Goal: Information Seeking & Learning: Learn about a topic

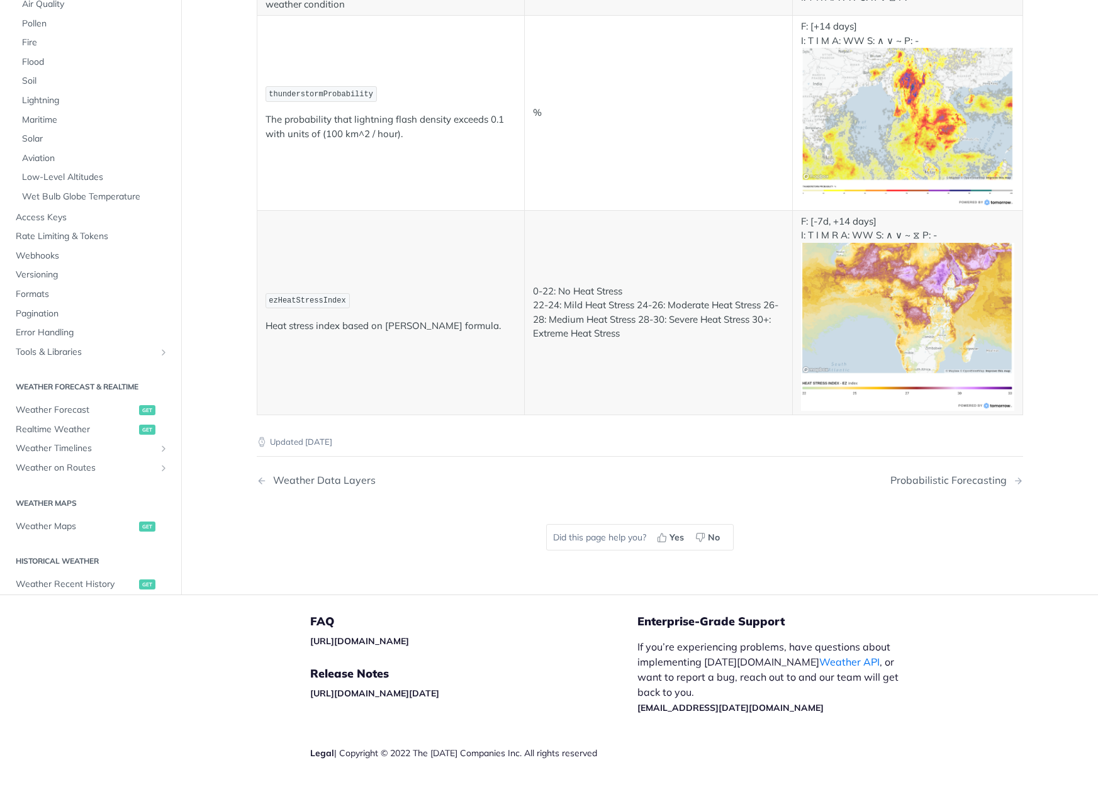
scroll to position [6718, 0]
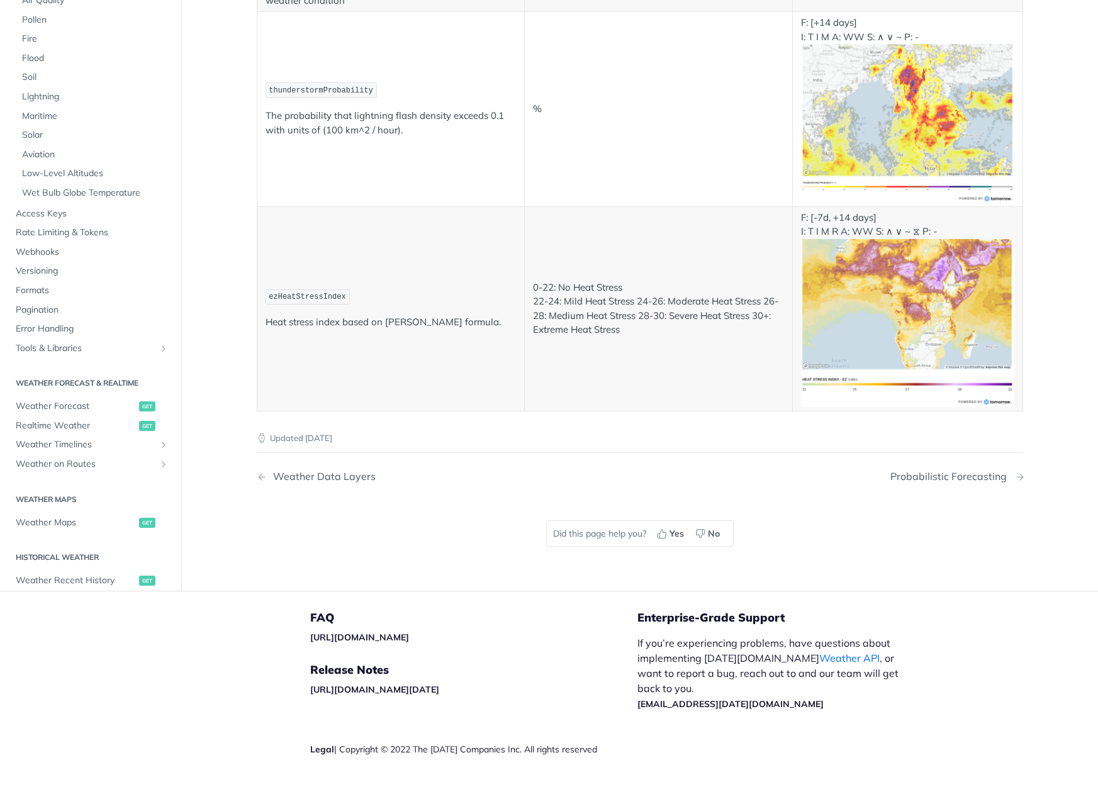
click at [962, 471] on div "Probabilistic Forecasting" at bounding box center [951, 477] width 123 height 12
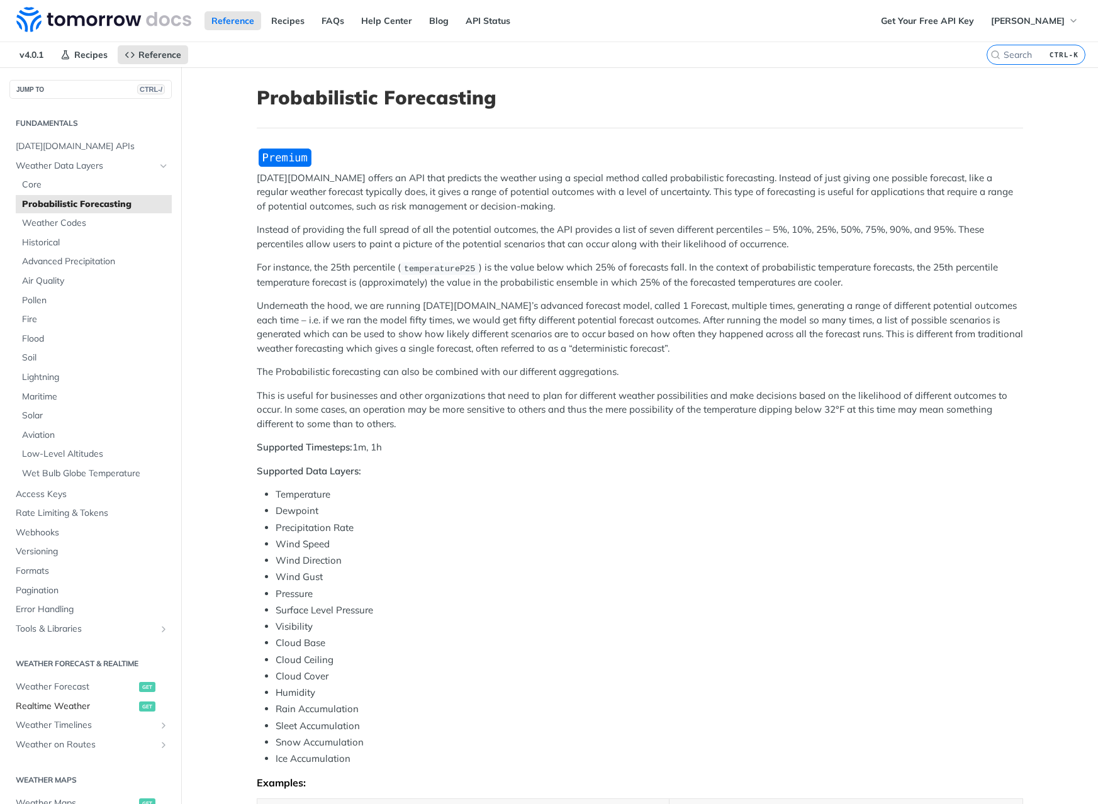
click at [67, 704] on span "Realtime Weather" at bounding box center [76, 706] width 120 height 13
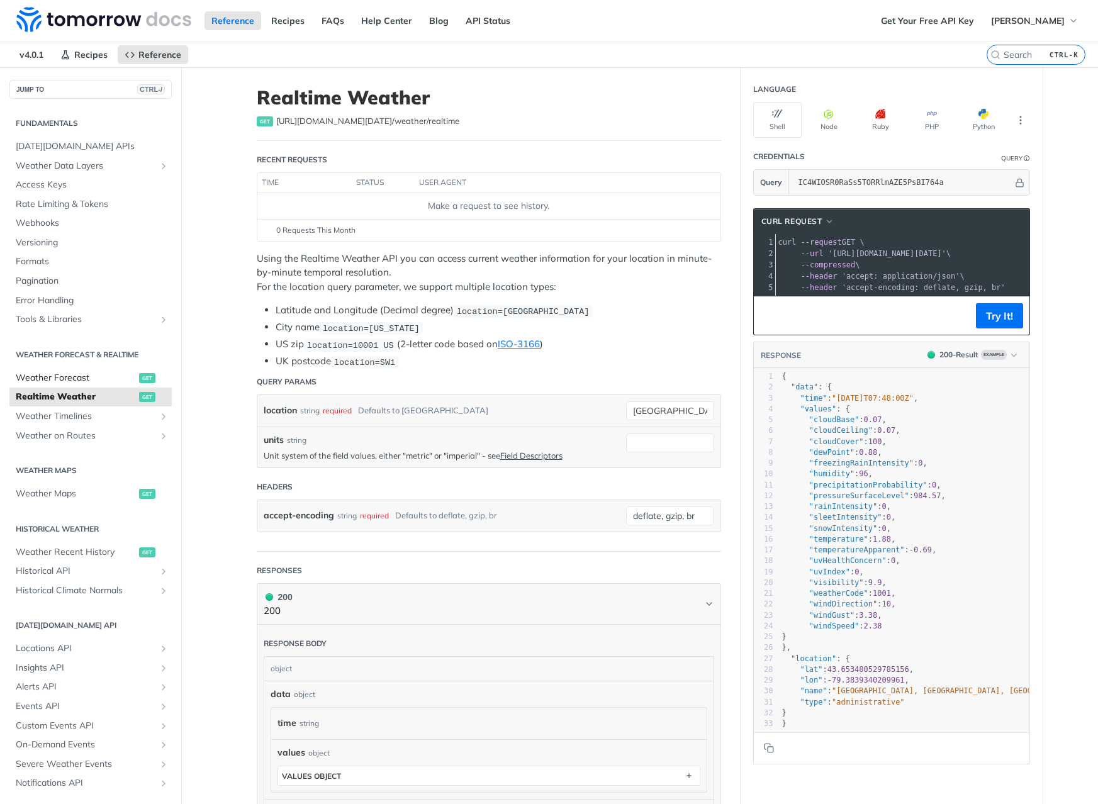
click at [72, 380] on span "Weather Forecast" at bounding box center [76, 378] width 120 height 13
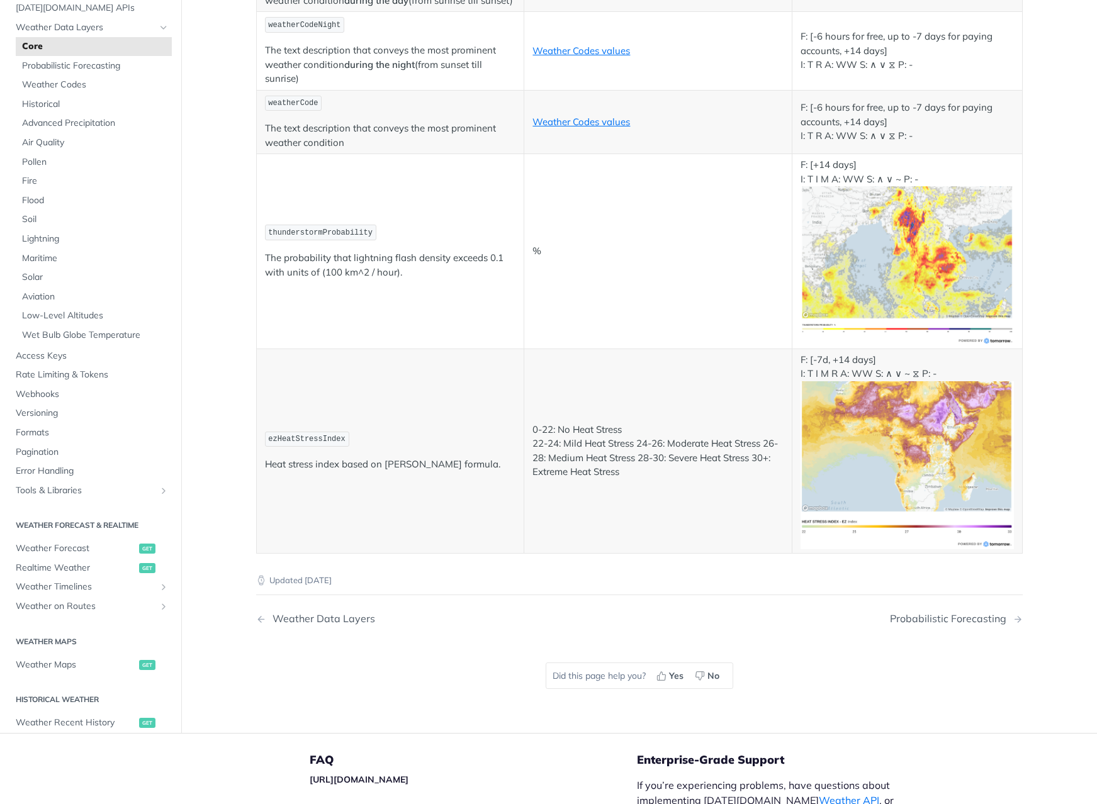
scroll to position [6718, 0]
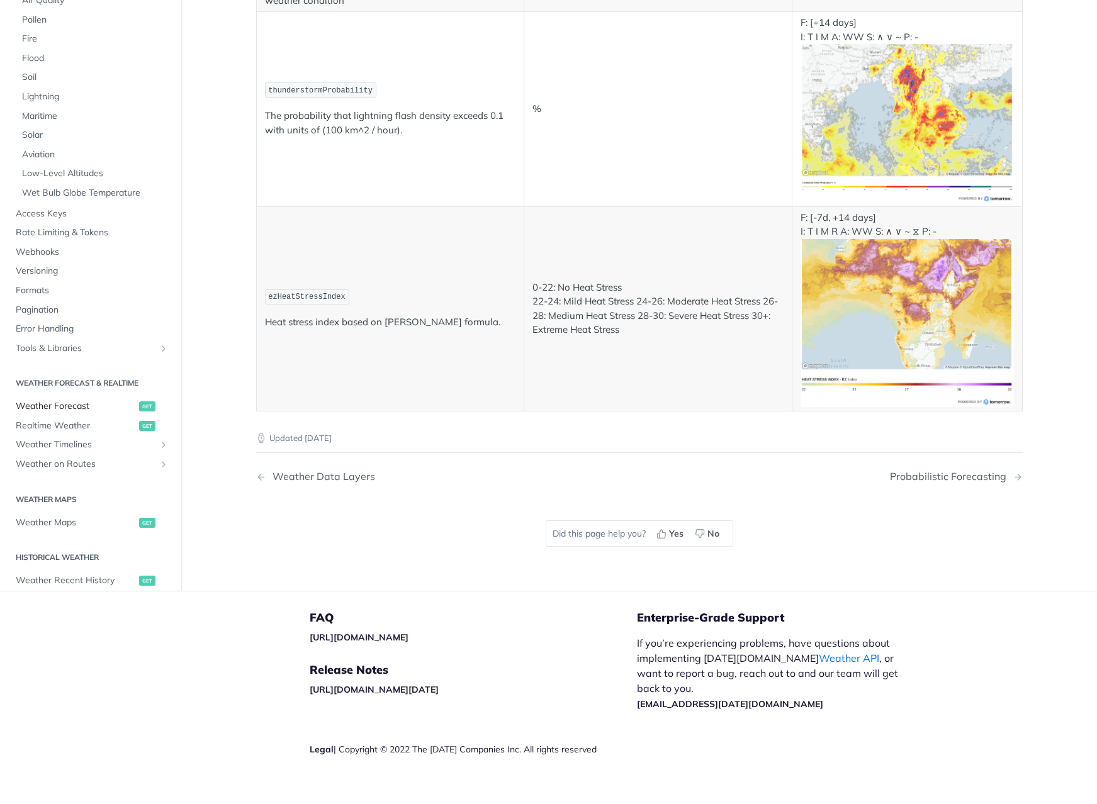
click at [40, 401] on span "Weather Forecast" at bounding box center [76, 407] width 120 height 13
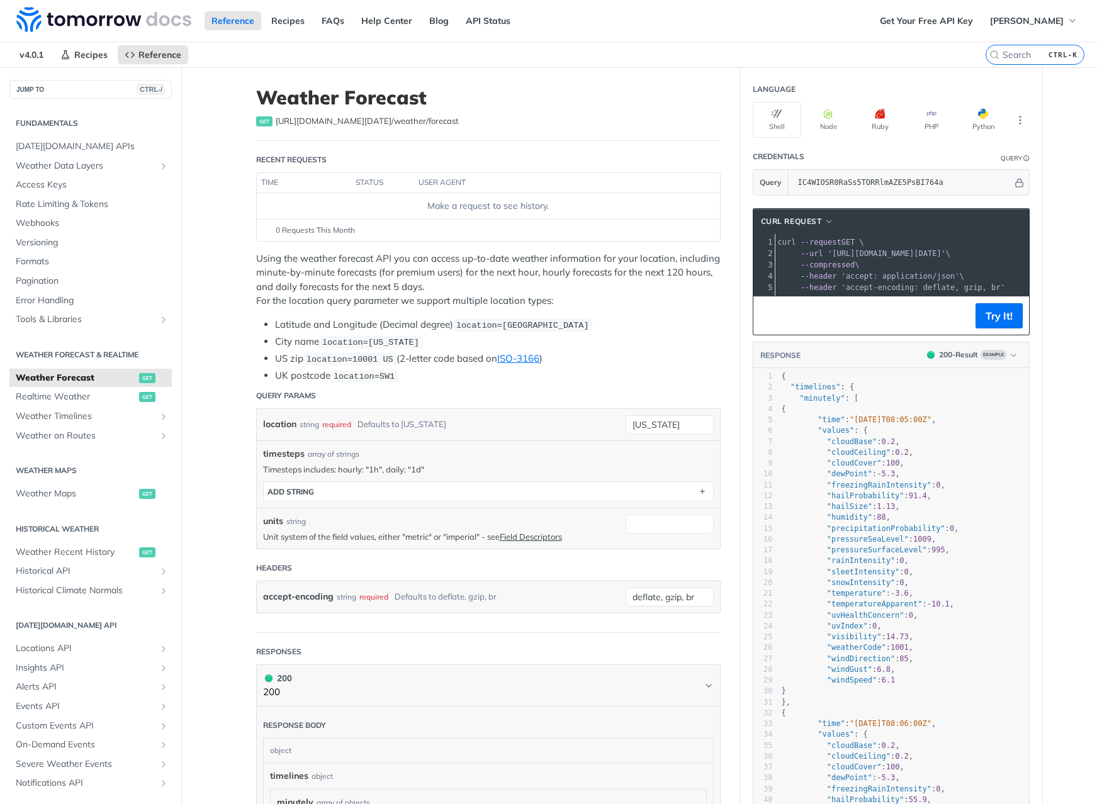
click at [369, 124] on span "https://api.tomorrow.io/v4 /weather/forecast" at bounding box center [367, 121] width 183 height 13
copy span "https://api.tomorrow.io/v4 /weather/forecast"
click at [59, 148] on span "[DATE][DOMAIN_NAME] APIs" at bounding box center [92, 146] width 153 height 13
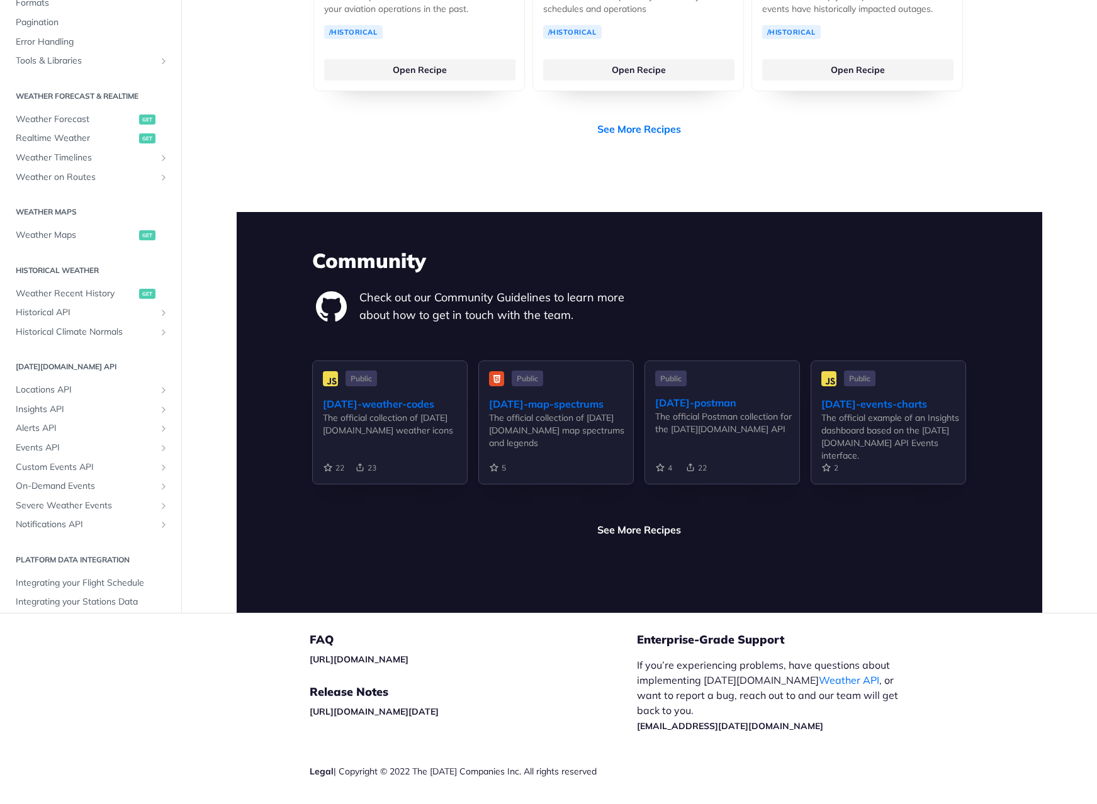
scroll to position [2753, 0]
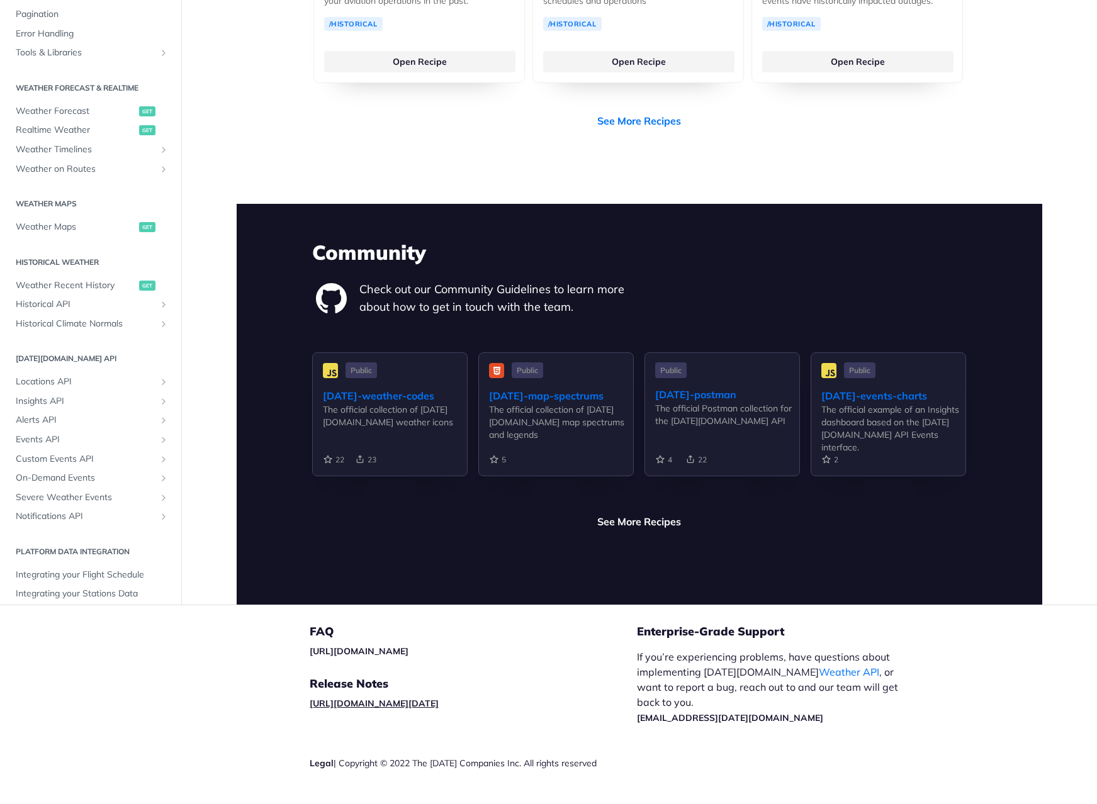
click at [408, 698] on link "[URL][DOMAIN_NAME][DATE]" at bounding box center [374, 703] width 129 height 11
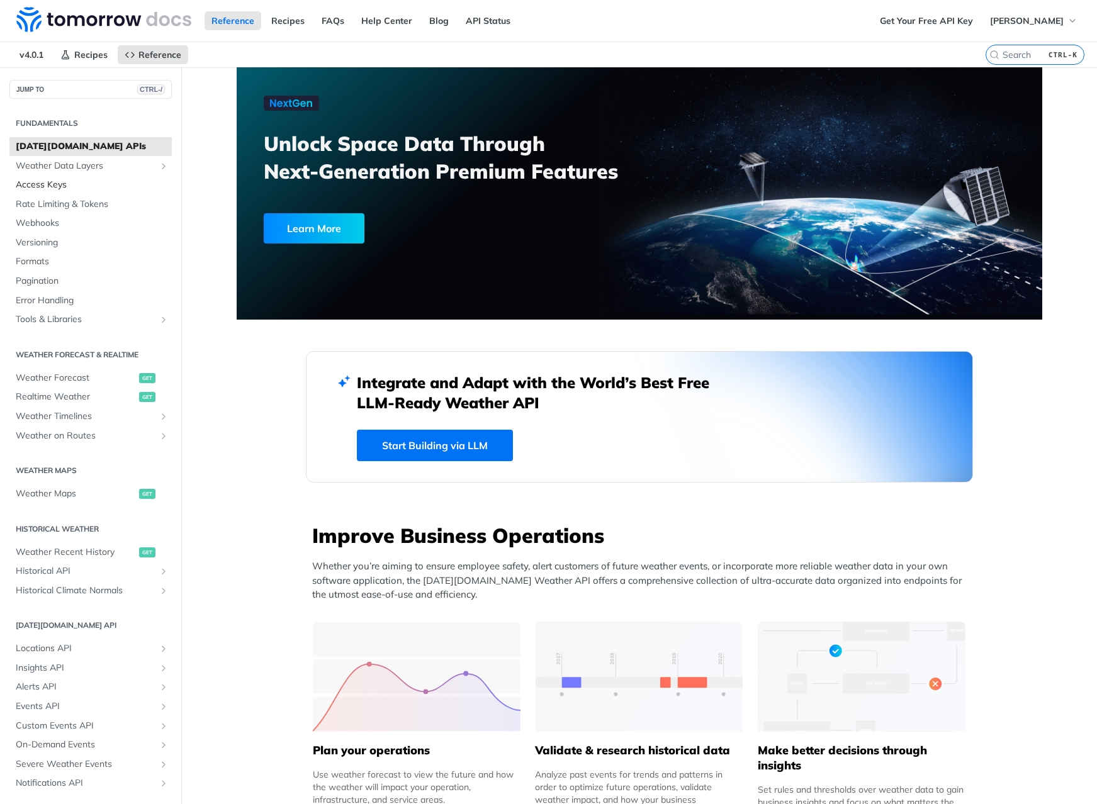
click at [40, 186] on span "Access Keys" at bounding box center [92, 185] width 153 height 13
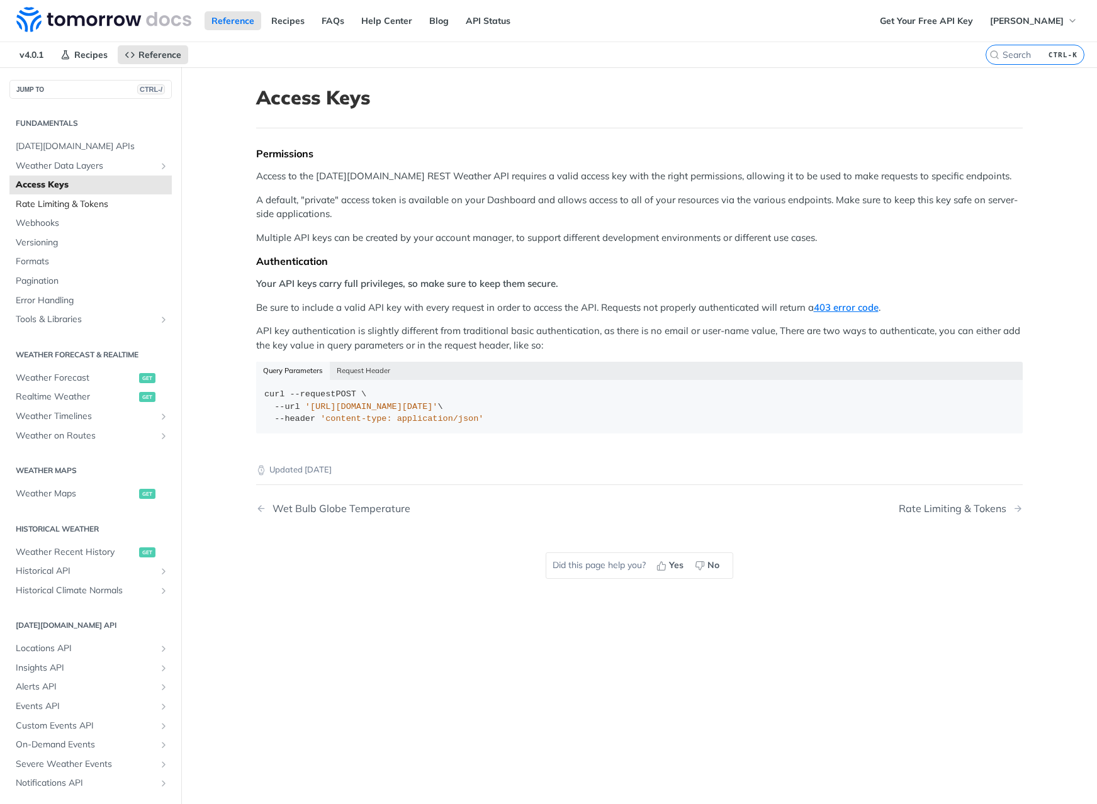
click at [27, 210] on span "Rate Limiting & Tokens" at bounding box center [92, 204] width 153 height 13
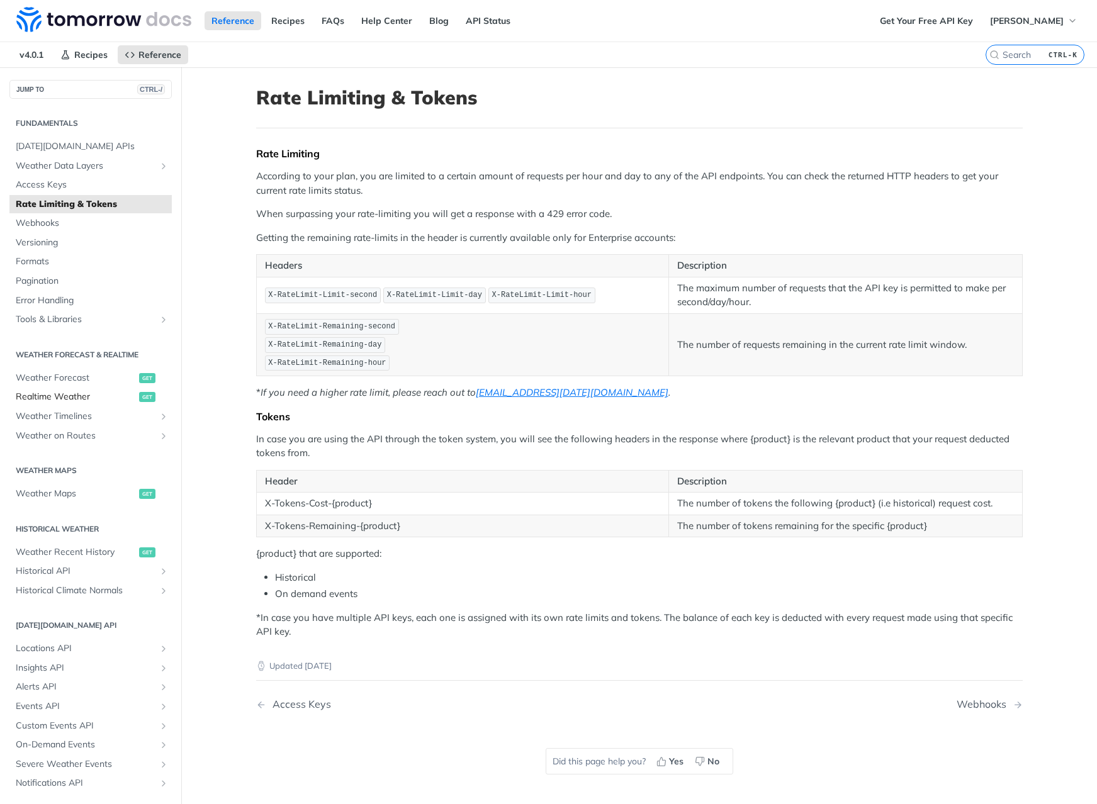
click at [36, 396] on span "Realtime Weather" at bounding box center [76, 397] width 120 height 13
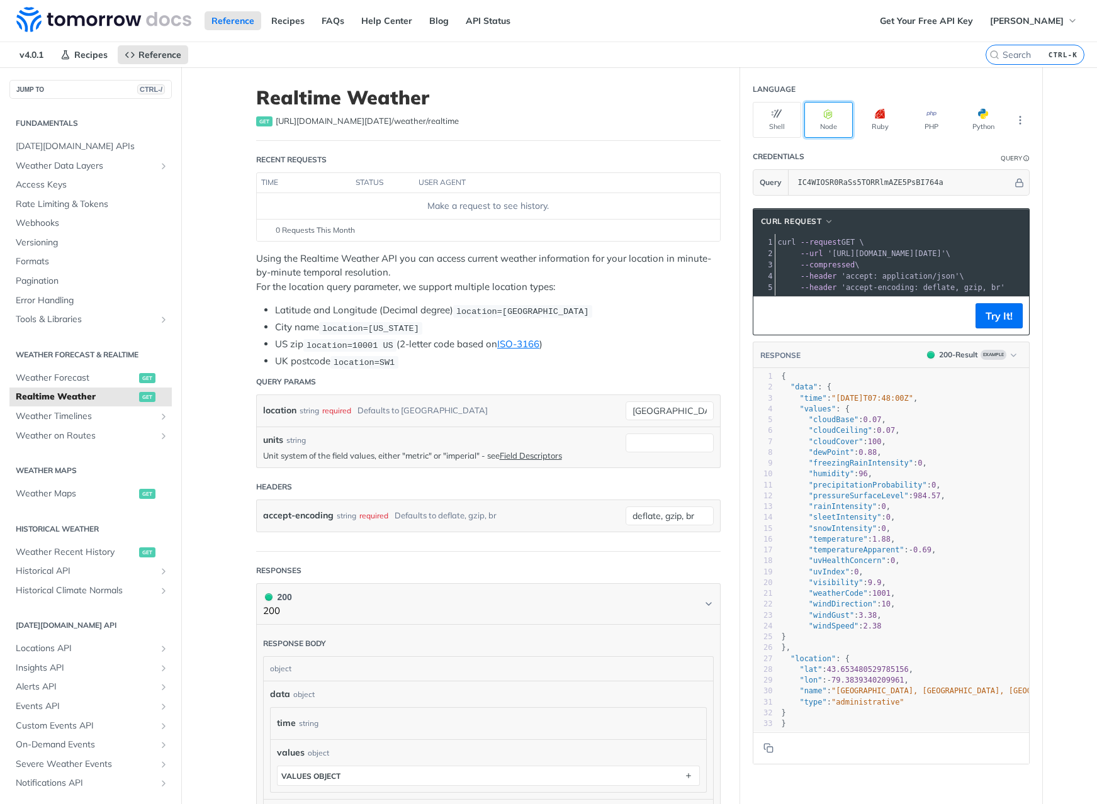
drag, startPoint x: 813, startPoint y: 126, endPoint x: 812, endPoint y: 132, distance: 6.4
click at [812, 132] on button "Node" at bounding box center [828, 120] width 48 height 36
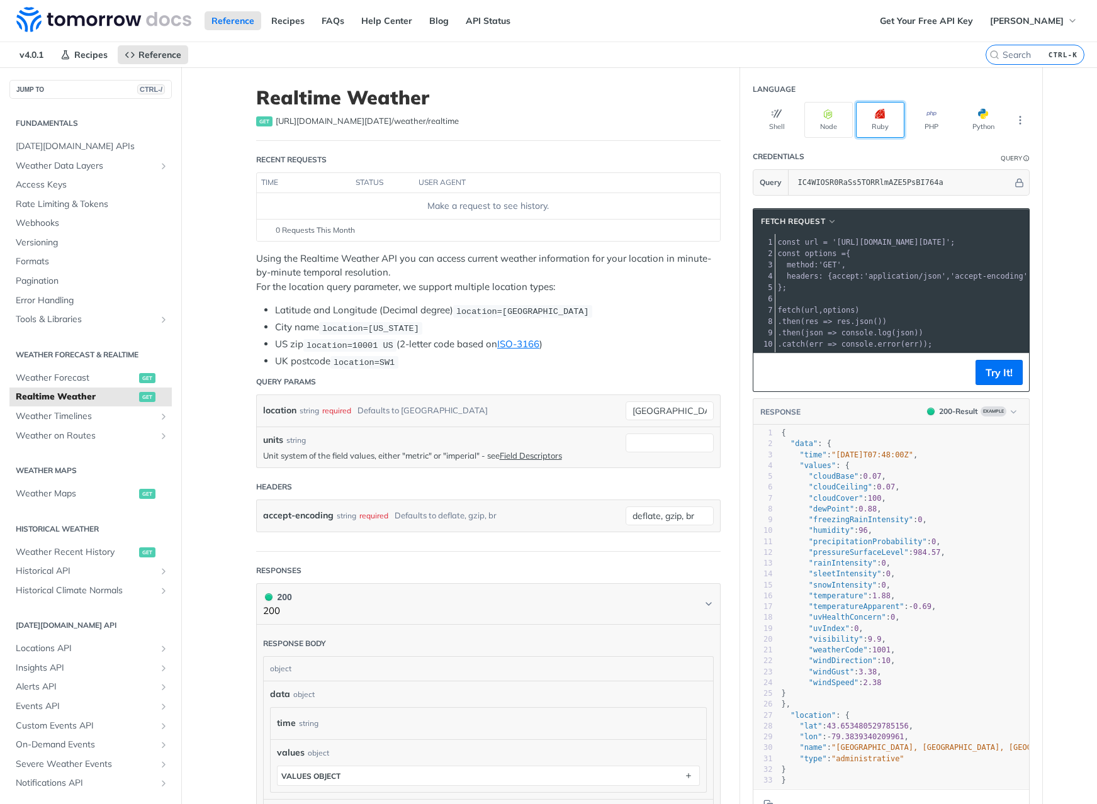
click at [875, 130] on button "Ruby" at bounding box center [880, 120] width 48 height 36
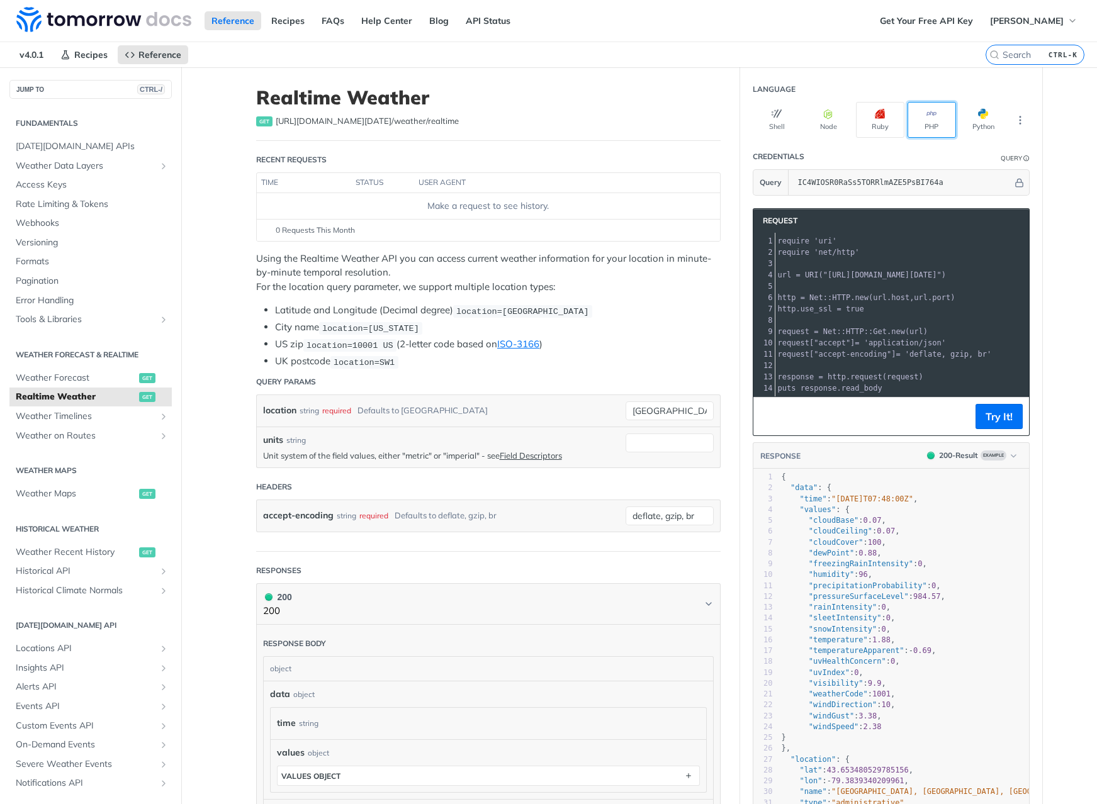
click at [924, 133] on button "PHP" at bounding box center [931, 120] width 48 height 36
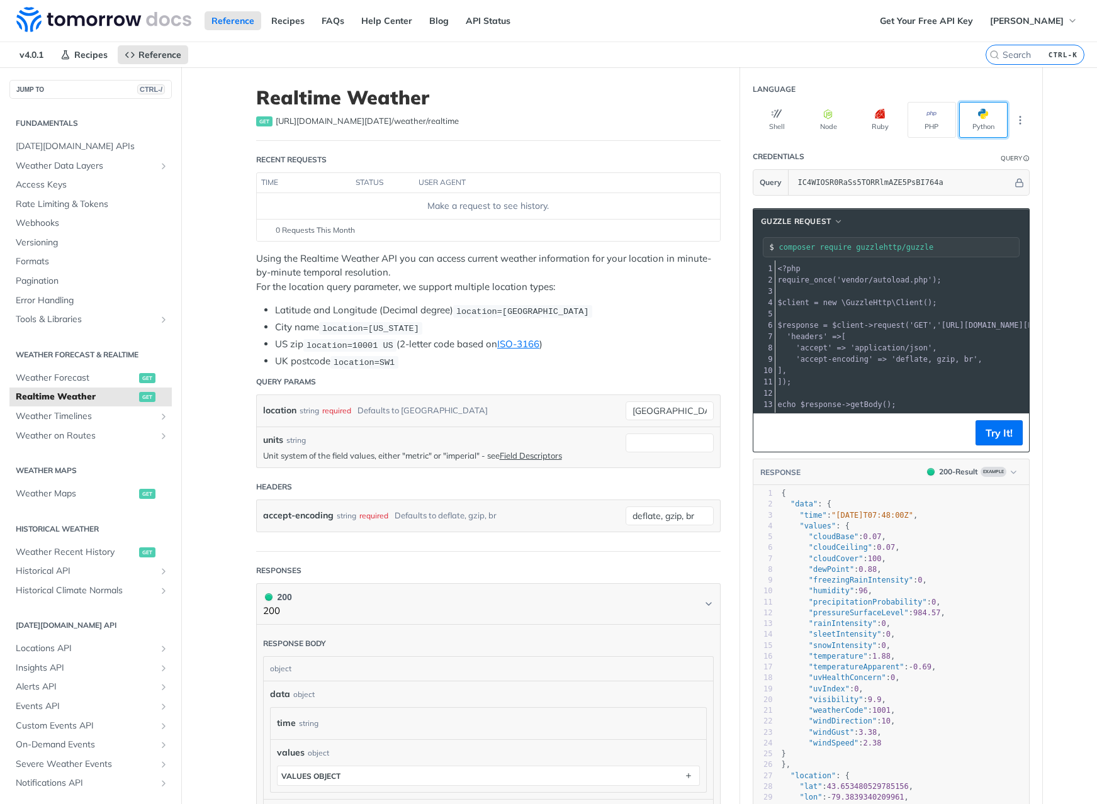
click at [971, 130] on button "Python" at bounding box center [983, 120] width 48 height 36
type input "python -m pip install requests"
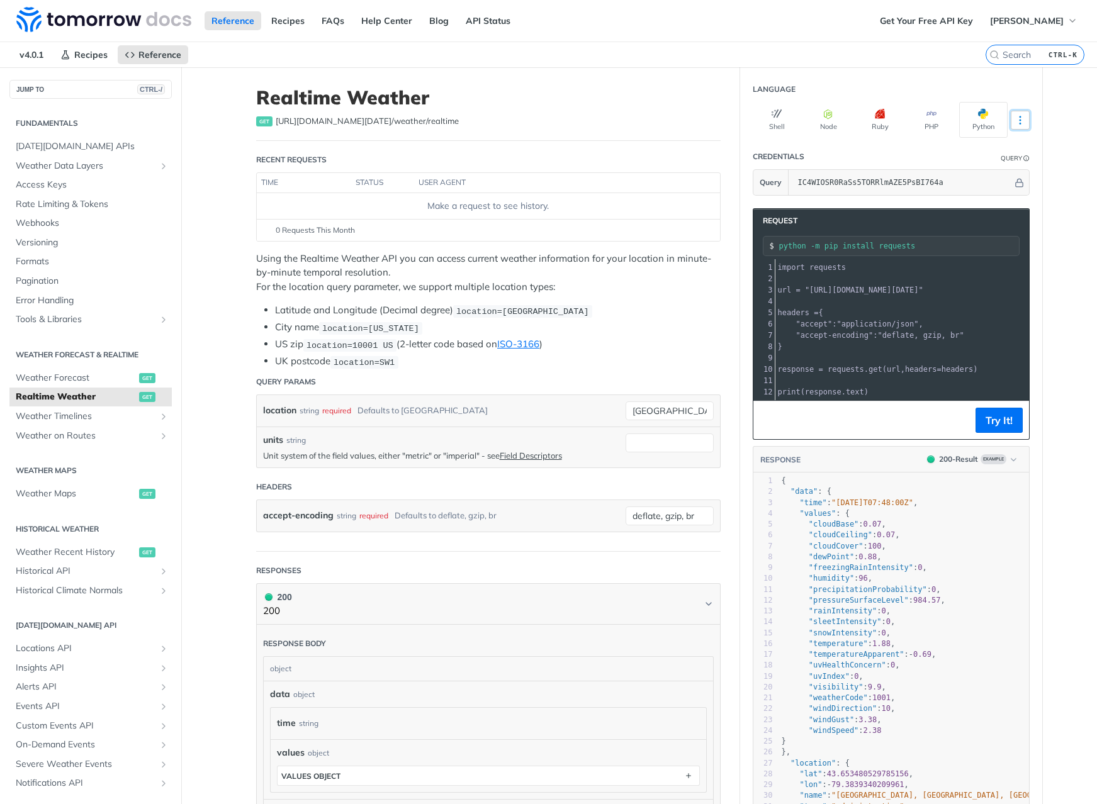
click at [1014, 120] on icon "More ellipsis" at bounding box center [1019, 120] width 11 height 11
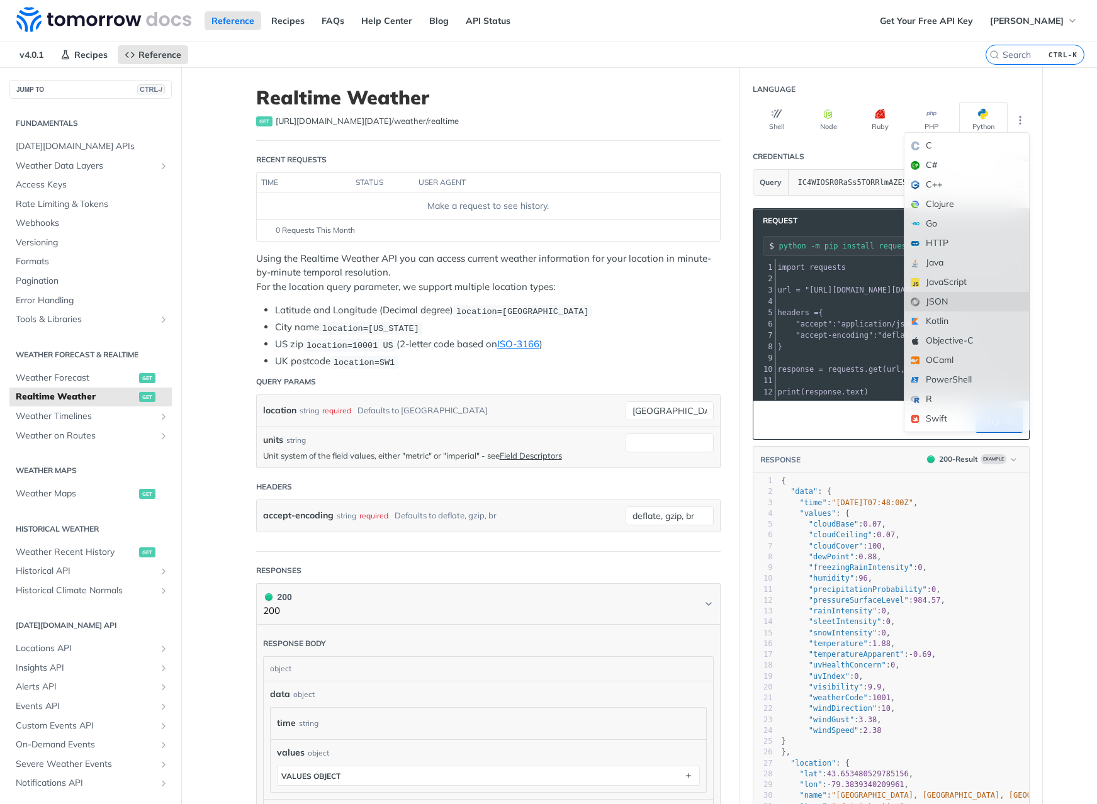
click at [937, 301] on div "JSON" at bounding box center [966, 302] width 125 height 20
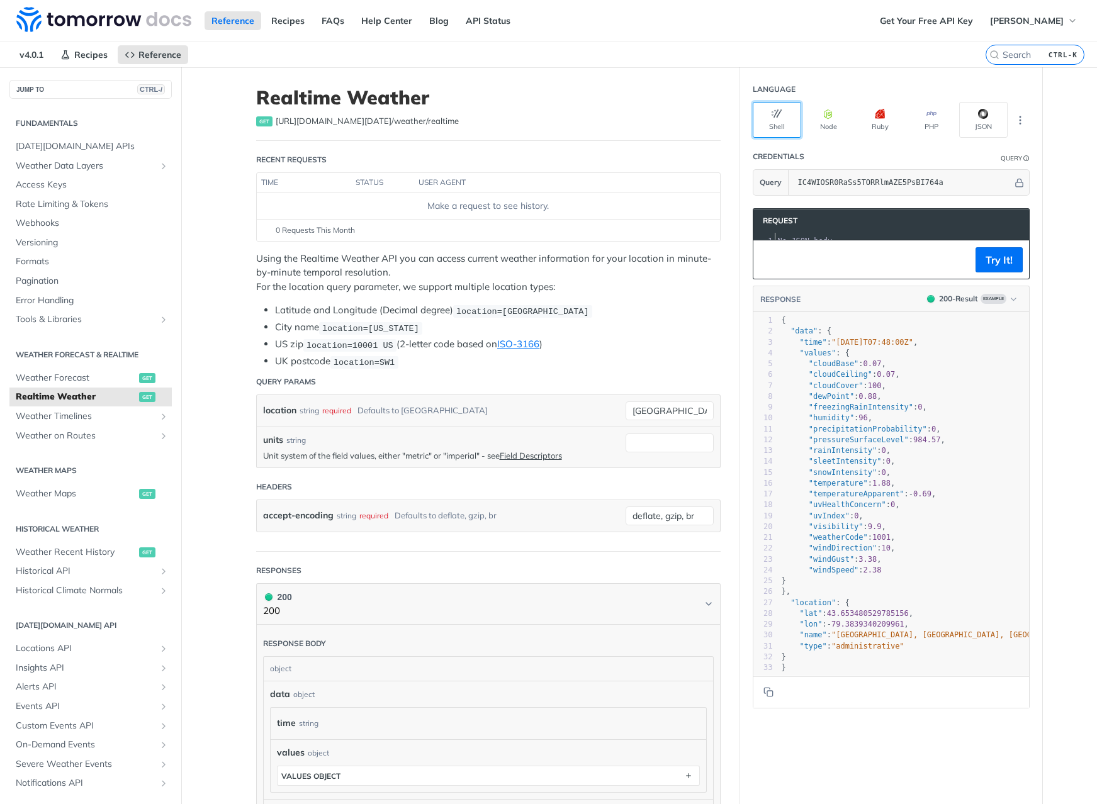
click at [786, 121] on button "Shell" at bounding box center [776, 120] width 48 height 36
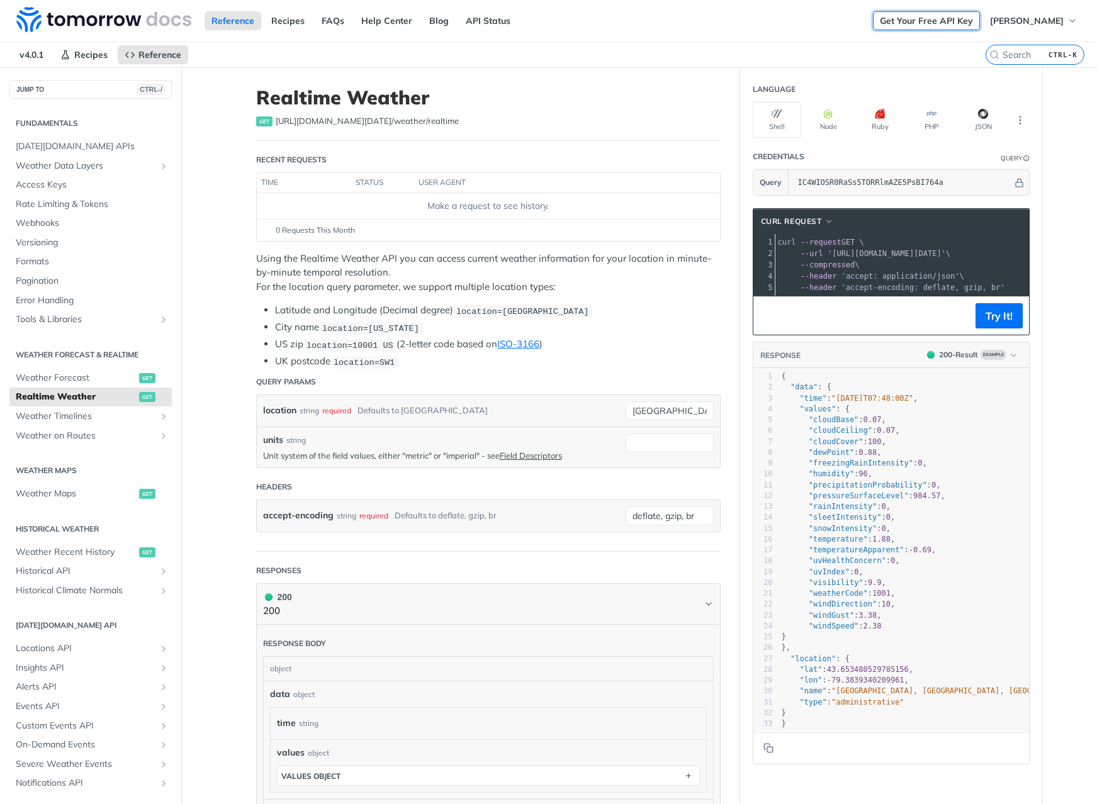
click at [921, 18] on link "Get Your Free API Key" at bounding box center [926, 20] width 107 height 19
